Goal: Task Accomplishment & Management: Complete application form

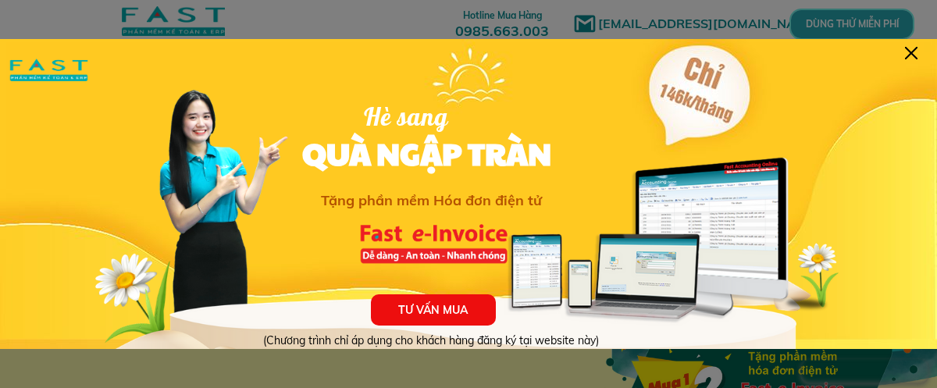
click at [906, 51] on div at bounding box center [911, 53] width 12 height 12
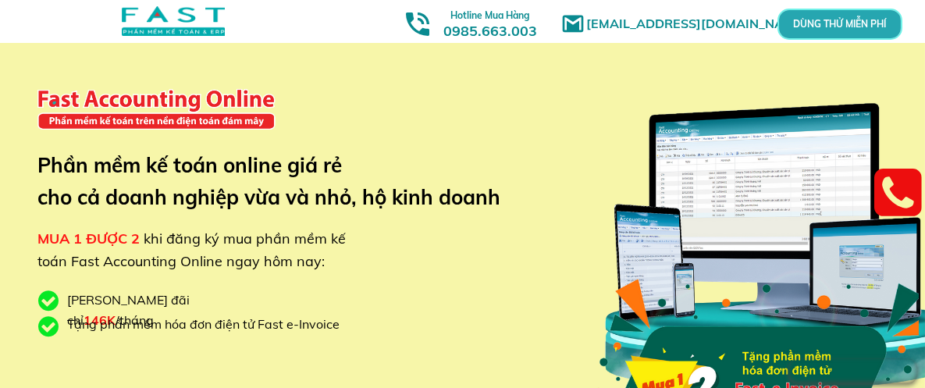
click at [837, 21] on p "DÙNG THỬ MIỄN PHÍ" at bounding box center [840, 24] width 121 height 28
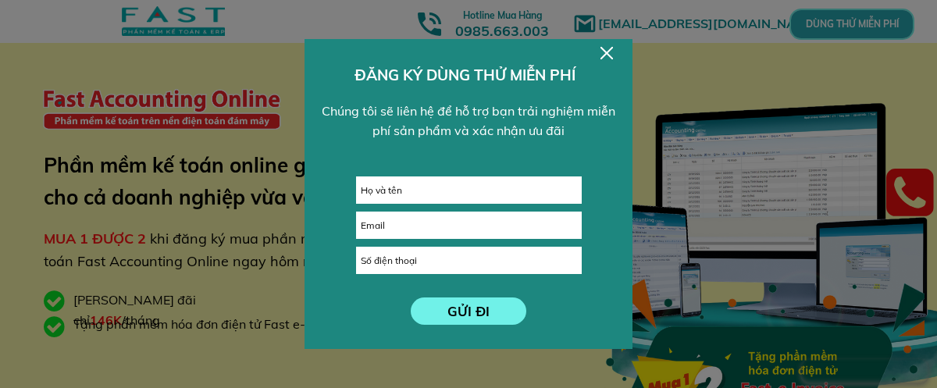
click at [451, 180] on input "text" at bounding box center [469, 190] width 224 height 26
type input "[PERSON_NAME] thu"
click at [466, 224] on input "email" at bounding box center [469, 225] width 224 height 26
type input "[EMAIL_ADDRESS][DOMAIN_NAME]"
type input "0389943415"
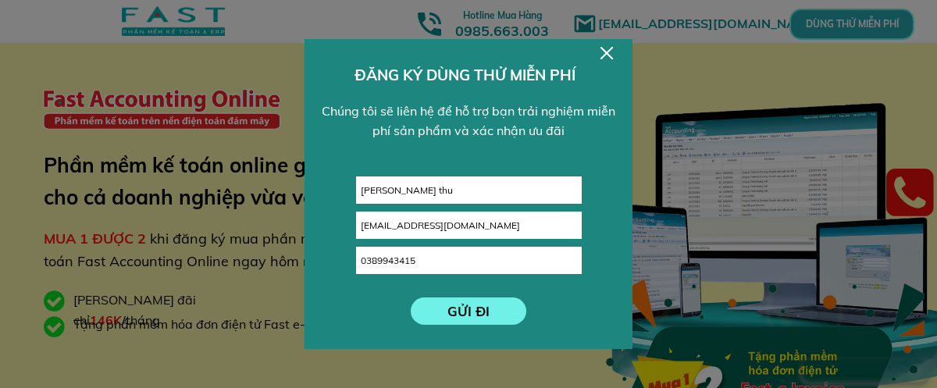
click at [468, 311] on p "GỬI ĐI" at bounding box center [467, 311] width 127 height 30
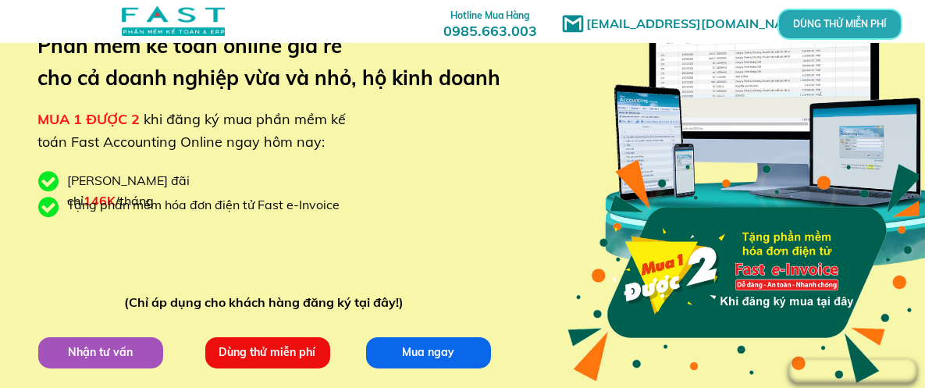
scroll to position [220, 0]
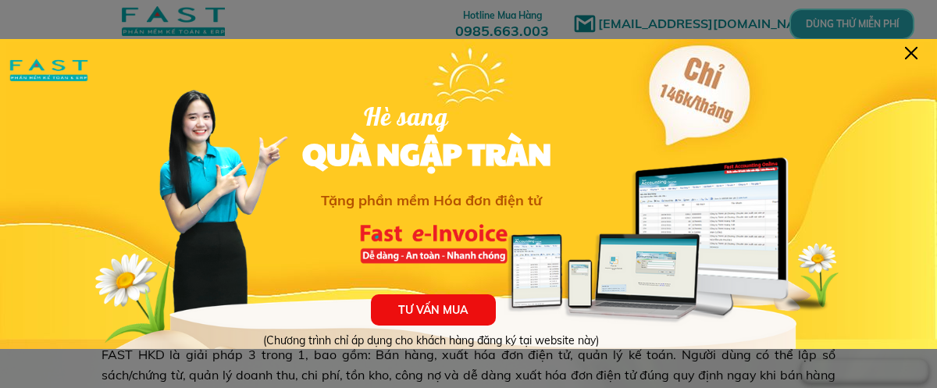
click at [907, 48] on div at bounding box center [911, 53] width 12 height 12
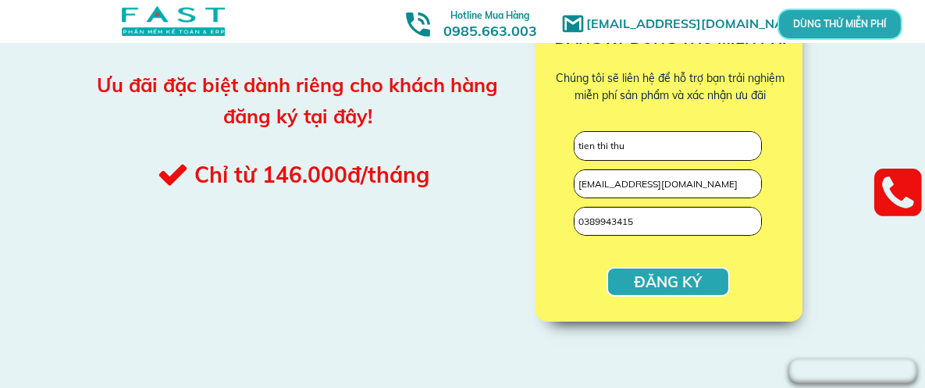
scroll to position [1663, 0]
